Goal: Task Accomplishment & Management: Manage account settings

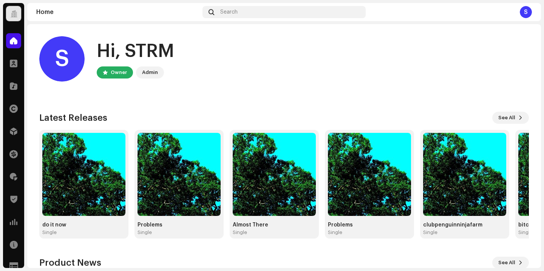
click at [528, 12] on div "S" at bounding box center [526, 12] width 12 height 12
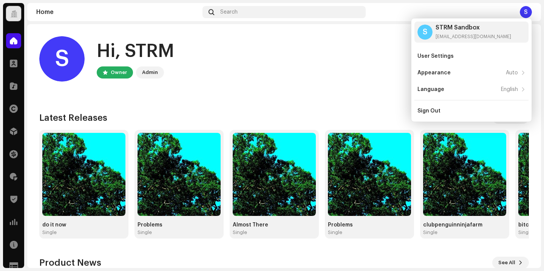
click at [370, 46] on div "S Hi, STRM Owner Admin" at bounding box center [284, 58] width 490 height 45
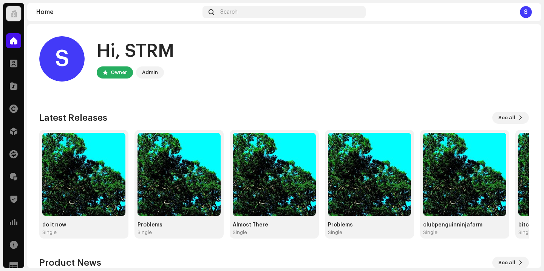
click at [14, 14] on div at bounding box center [13, 14] width 7 height 0
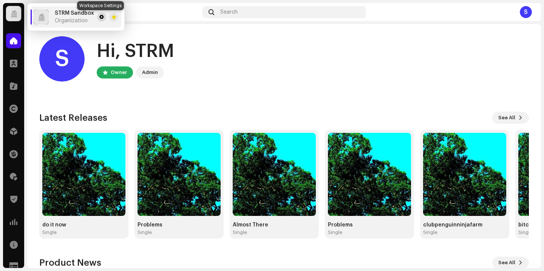
click at [102, 16] on button at bounding box center [101, 16] width 9 height 9
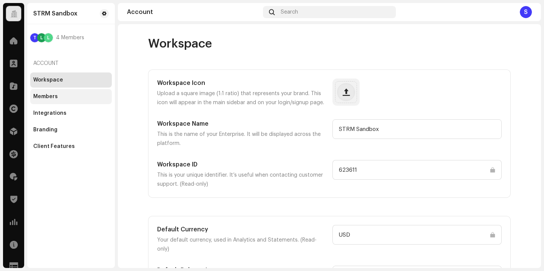
click at [72, 95] on div "Members" at bounding box center [71, 97] width 76 height 6
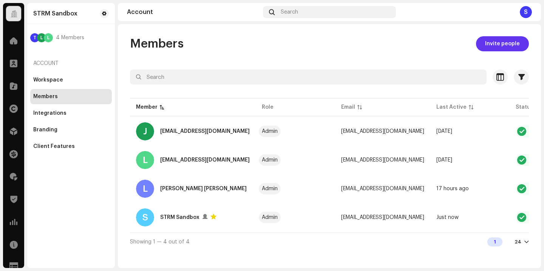
click at [497, 42] on span "Invite people" at bounding box center [502, 43] width 35 height 15
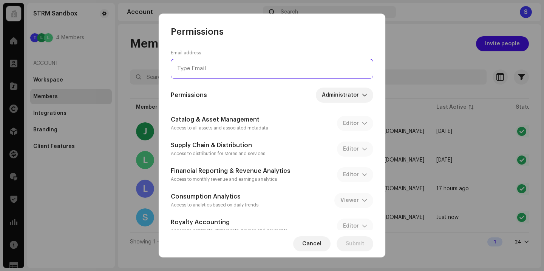
paste input "[EMAIL_ADDRESS][DOMAIN_NAME]"
type input "[EMAIL_ADDRESS][DOMAIN_NAME]"
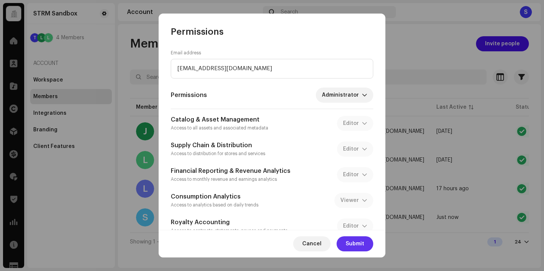
click at [352, 239] on span "Submit" at bounding box center [355, 243] width 19 height 15
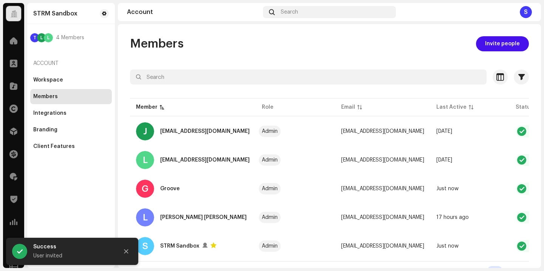
click at [343, 55] on div "Members Invite people Selected 0 Select all 5 Options Filters Status Active Sus…" at bounding box center [329, 157] width 423 height 243
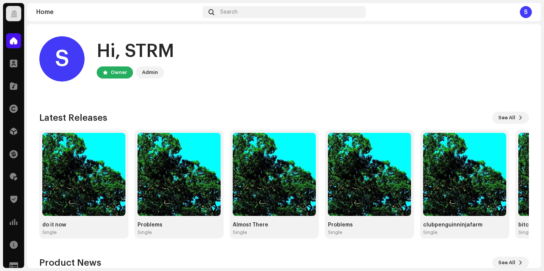
click at [525, 8] on div "S" at bounding box center [526, 12] width 12 height 12
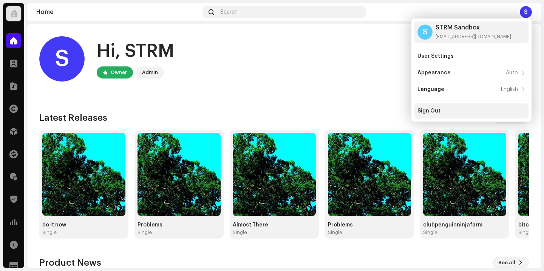
click at [445, 108] on div "Sign Out" at bounding box center [471, 111] width 108 height 6
